Goal: Check status: Check status

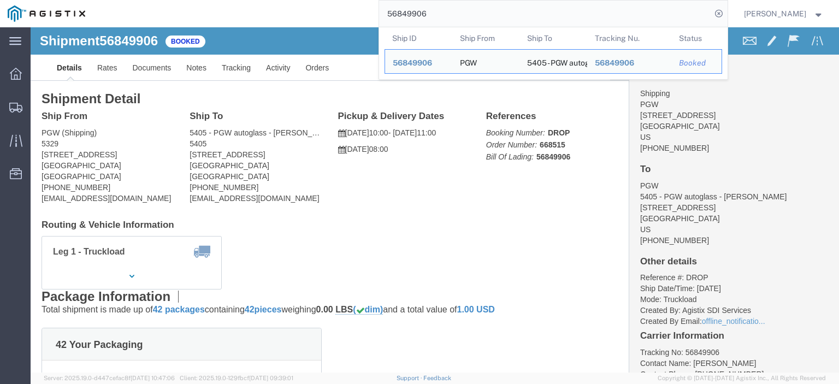
drag, startPoint x: 459, startPoint y: 16, endPoint x: 285, endPoint y: -7, distance: 175.7
click at [285, 0] on html "main_menu Created with Sketch. Collapse Menu Dashboard Shipments Traffic Resour…" at bounding box center [419, 192] width 839 height 384
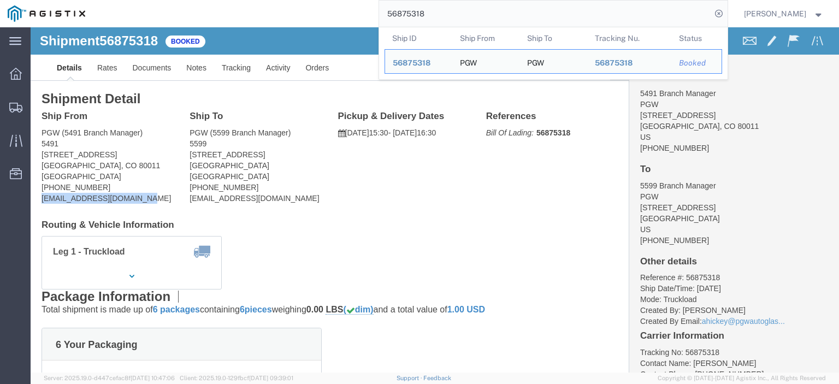
drag, startPoint x: 121, startPoint y: 169, endPoint x: 24, endPoint y: 194, distance: 100.6
click html "Shipment 56875318 Booked Details Rates Documents Notes Tracking Activity Orders…"
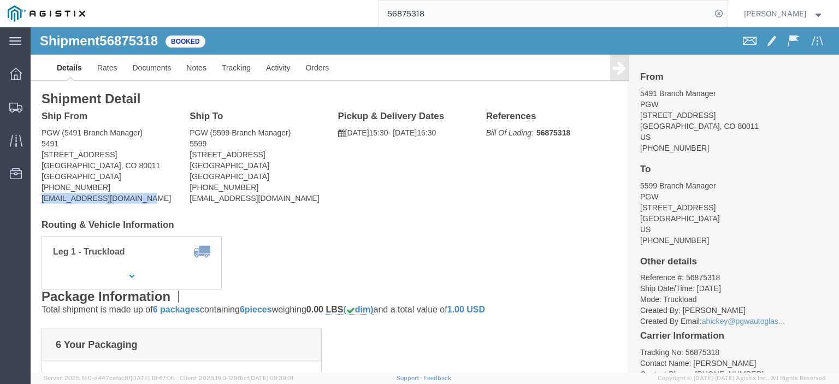
copy address "[EMAIL_ADDRESS][DOMAIN_NAME]"
click span "56875318"
copy span "56875318"
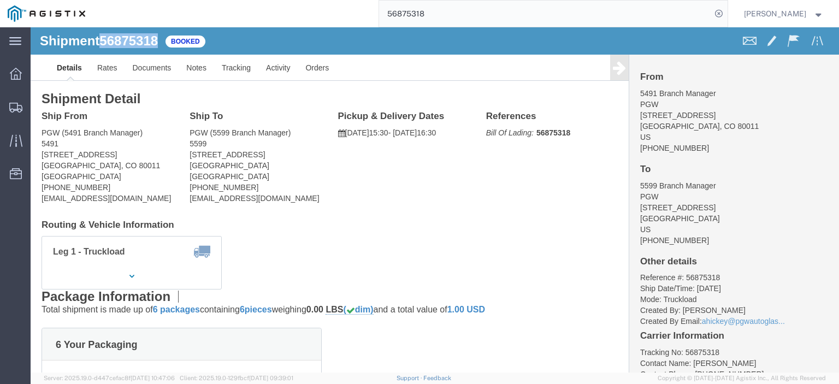
drag, startPoint x: 89, startPoint y: 127, endPoint x: 4, endPoint y: 125, distance: 84.7
click div "Ship From PGW (5491 Branch Manager) [STREET_ADDRESS] [PHONE_NUMBER] [EMAIL_ADDR…"
copy address "[STREET_ADDRESS]"
drag, startPoint x: 242, startPoint y: 126, endPoint x: 156, endPoint y: 129, distance: 86.4
click div "Ship To PGW (5599 Branch Manager) [STREET_ADDRESS] [PHONE_NUMBER] [EMAIL_ADDRES…"
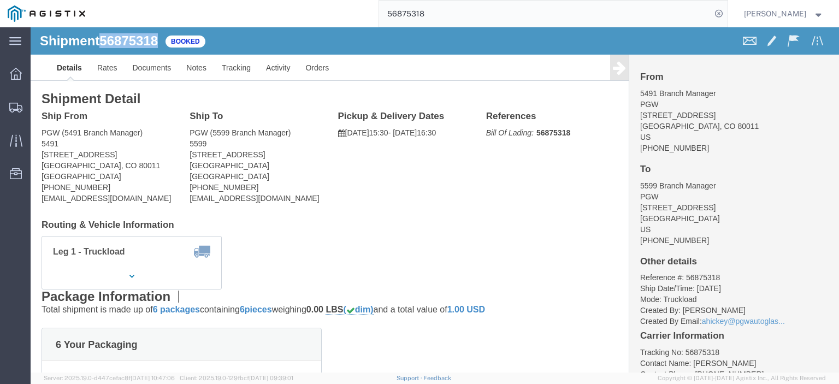
copy address "[STREET_ADDRESS]"
click link "Rates"
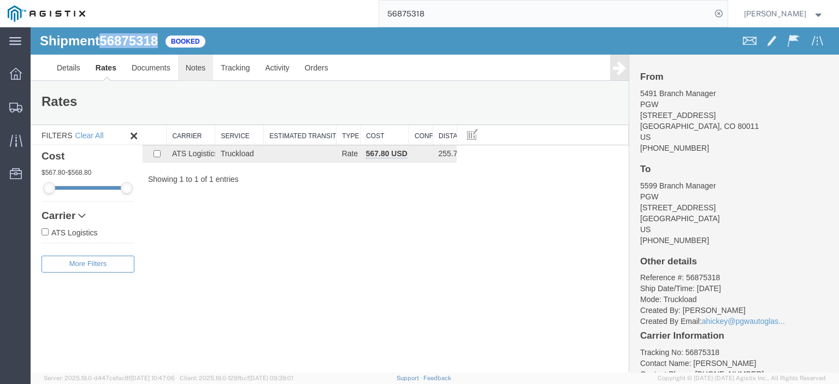
click at [191, 70] on link "Notes" at bounding box center [196, 68] width 36 height 26
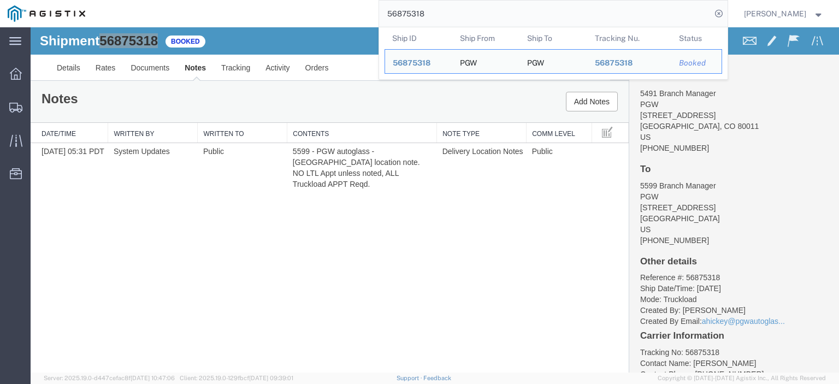
drag, startPoint x: 465, startPoint y: 11, endPoint x: 296, endPoint y: -15, distance: 171.4
click at [296, 0] on html "main_menu Created with Sketch. Collapse Menu Dashboard Shipments Traffic Resour…" at bounding box center [419, 192] width 839 height 384
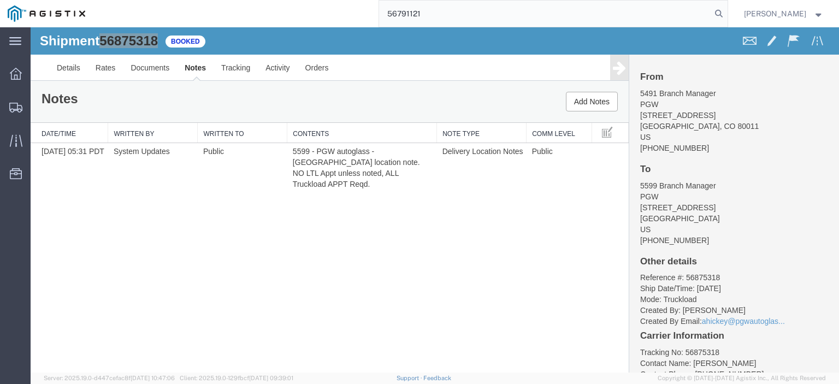
type input "56791121"
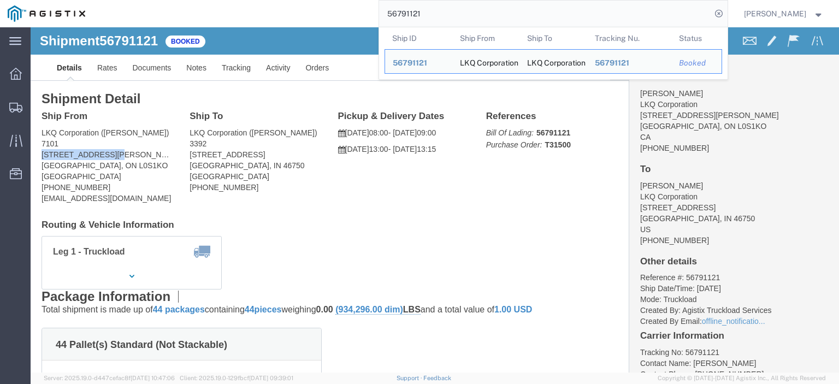
drag, startPoint x: 88, startPoint y: 130, endPoint x: 8, endPoint y: 126, distance: 81.0
click div "Ship From LKQ Corporation ([PERSON_NAME]) [STREET_ADDRESS][PERSON_NAME] [PHONE_…"
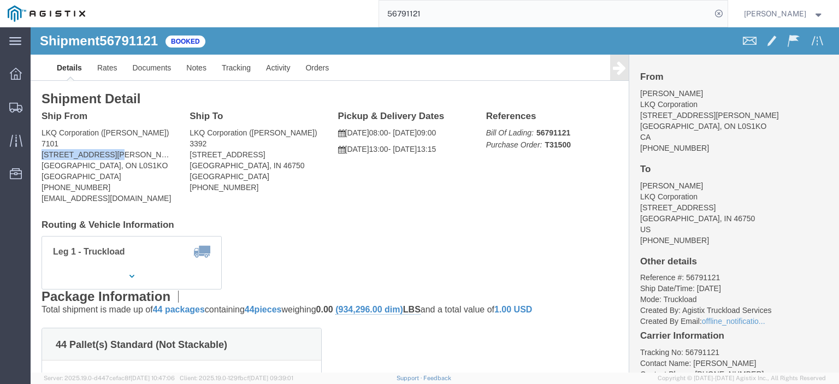
copy address "[STREET_ADDRESS][PERSON_NAME]"
drag, startPoint x: 29, startPoint y: 114, endPoint x: 8, endPoint y: 104, distance: 23.7
click div "Ship From LKQ Corporation ([PERSON_NAME]) [STREET_ADDRESS][PERSON_NAME] [PHONE_…"
copy address "LKQ Corporation ([PERSON_NAME]) 7101"
drag, startPoint x: 105, startPoint y: 138, endPoint x: 10, endPoint y: 138, distance: 95.1
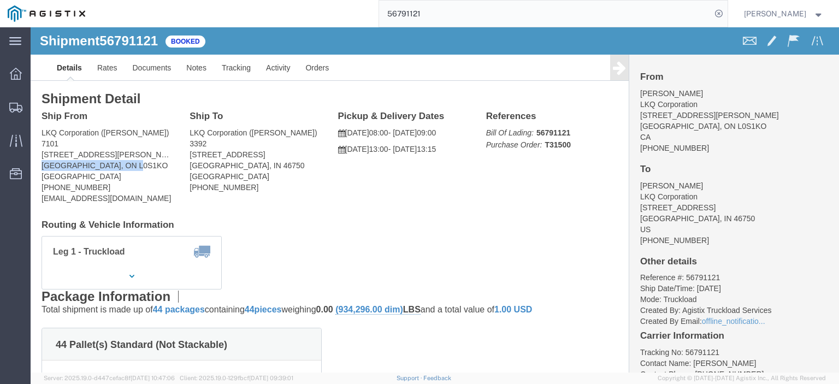
click div "Ship From LKQ Corporation ([PERSON_NAME]) [STREET_ADDRESS][PERSON_NAME] [PHONE_…"
copy address "[GEOGRAPHIC_DATA], ON L0S1KO"
drag, startPoint x: 117, startPoint y: 173, endPoint x: 0, endPoint y: 174, distance: 116.9
click div "Shipment Detail Ship From LKQ Corporation ([PERSON_NAME]) [STREET_ADDRESS][PERS…"
copy address "[EMAIL_ADDRESS][DOMAIN_NAME]"
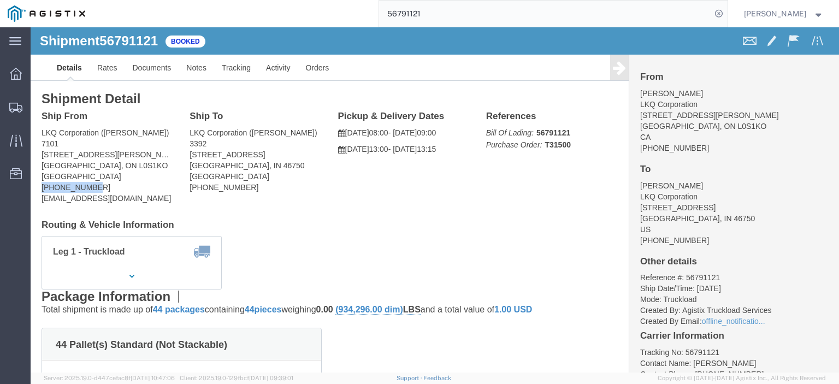
drag, startPoint x: 64, startPoint y: 156, endPoint x: 6, endPoint y: 160, distance: 58.0
click div "Ship From LKQ Corporation ([PERSON_NAME]) [STREET_ADDRESS][PERSON_NAME] [PHONE_…"
copy address "[PHONE_NUMBER]"
drag, startPoint x: 176, startPoint y: 115, endPoint x: 155, endPoint y: 102, distance: 24.6
click div "Ship To LKQ Corporation ([PERSON_NAME]) [STREET_ADDRESS][PERSON_NAME] [PHONE_NU…"
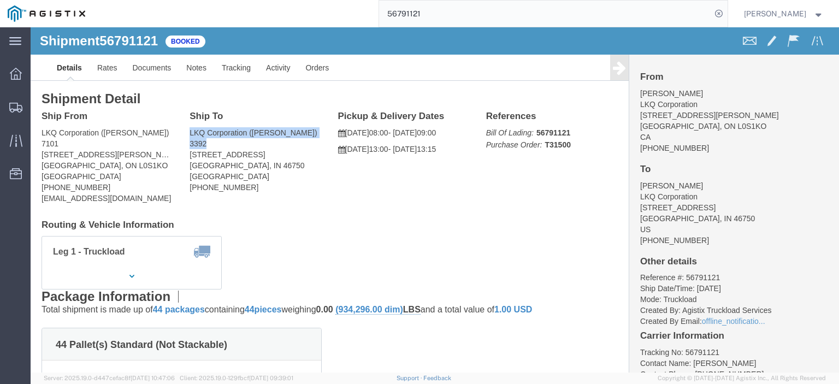
drag, startPoint x: 221, startPoint y: 126, endPoint x: 149, endPoint y: 131, distance: 72.3
click div "Ship From LKQ Corporation ([PERSON_NAME]) [STREET_ADDRESS][PERSON_NAME] [PHONE_…"
click address "LKQ Corporation ([PERSON_NAME]) [STREET_ADDRESS][PERSON_NAME] [PHONE_NUMBER]"
drag, startPoint x: 223, startPoint y: 128, endPoint x: 158, endPoint y: 132, distance: 65.1
click address "LKQ Corporation ([PERSON_NAME]) [STREET_ADDRESS][PERSON_NAME] [PHONE_NUMBER]"
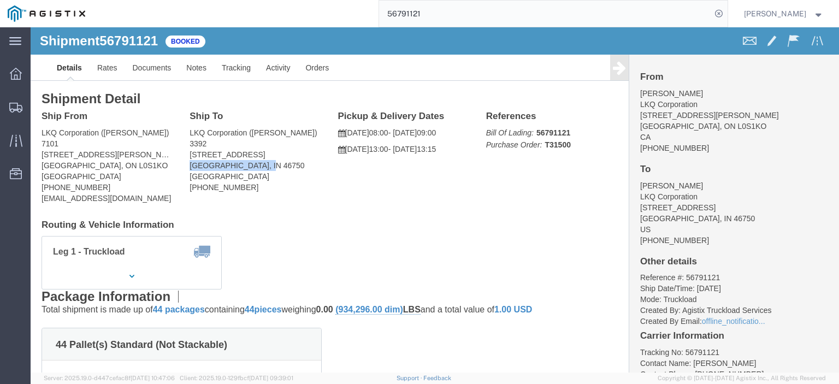
drag, startPoint x: 235, startPoint y: 143, endPoint x: 154, endPoint y: 143, distance: 81.9
click div "Ship To LKQ Corporation ([PERSON_NAME]) [STREET_ADDRESS][PERSON_NAME] [PHONE_NU…"
drag, startPoint x: 205, startPoint y: 158, endPoint x: 154, endPoint y: 162, distance: 51.5
click div "Ship To LKQ Corporation ([PERSON_NAME]) [STREET_ADDRESS][PERSON_NAME] [PHONE_NU…"
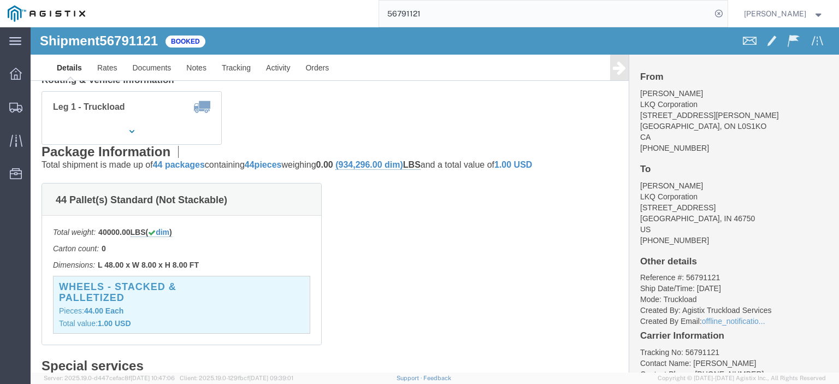
scroll to position [164, 0]
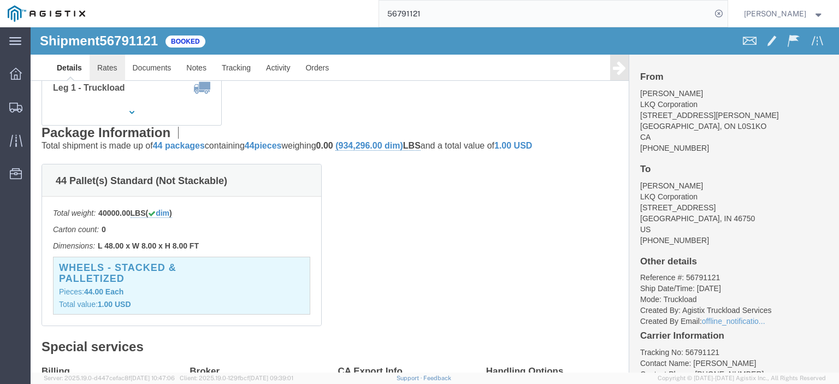
click link "Rates"
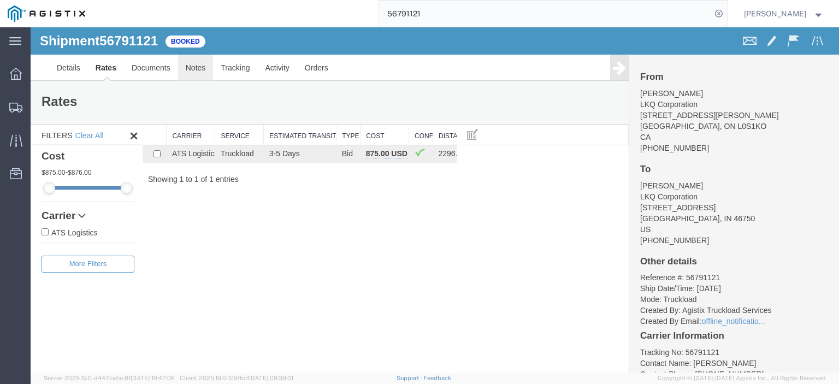
click at [203, 68] on link "Notes" at bounding box center [196, 68] width 36 height 26
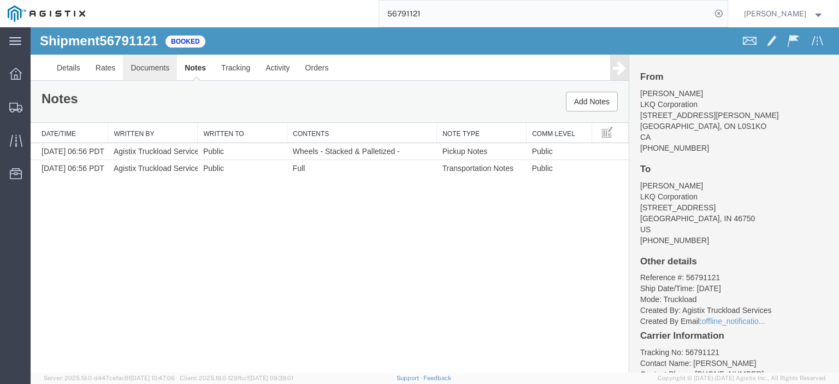
click at [157, 67] on link "Documents" at bounding box center [150, 68] width 54 height 26
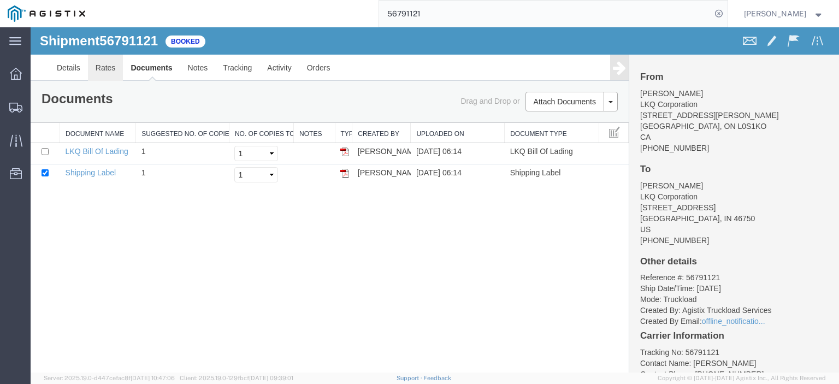
click at [91, 63] on link "Rates" at bounding box center [106, 68] width 36 height 26
